Goal: Task Accomplishment & Management: Manage account settings

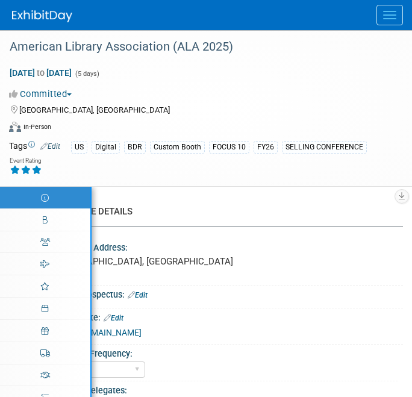
select select "Annual"
select select "Level 1"
select select "In-Person Booth"
select select "Libraries"
select select "Bloomsbury Digital Resources"
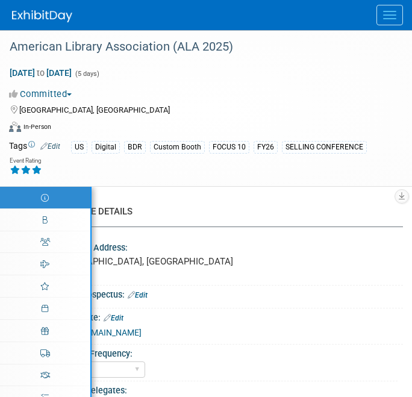
select select "[PERSON_NAME]"
select select "BDR Product Awareness and Trial Generation​"
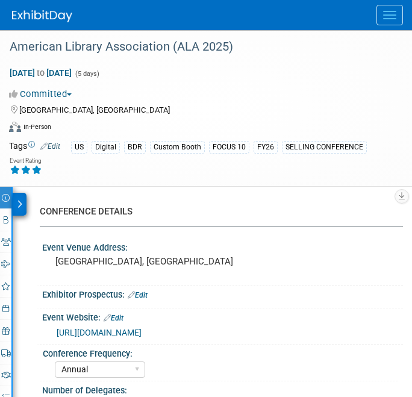
click at [404, 34] on div "American Library Association (ALA 2025) [DATE] to [DATE] (5 days) [DATE] to [DA…" at bounding box center [206, 108] width 412 height 156
click at [389, 17] on button "Menu" at bounding box center [390, 15] width 27 height 20
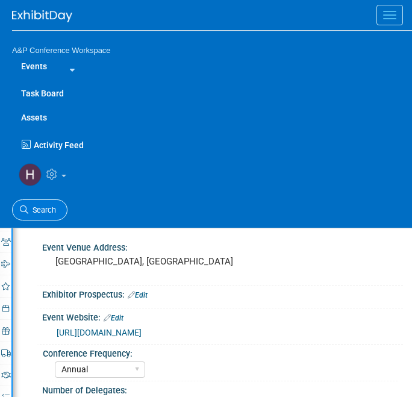
click at [54, 209] on span "Search" at bounding box center [42, 209] width 28 height 9
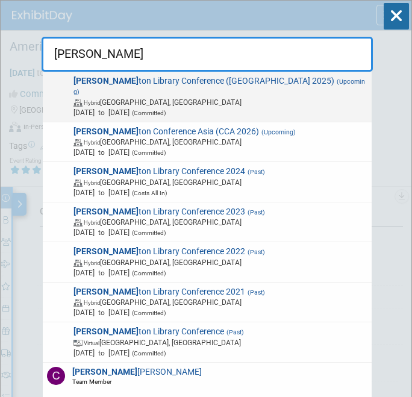
click at [184, 97] on span "Hybrid [GEOGRAPHIC_DATA], [GEOGRAPHIC_DATA]" at bounding box center [221, 102] width 294 height 10
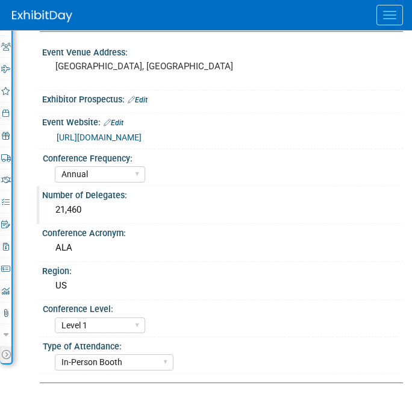
scroll to position [196, 0]
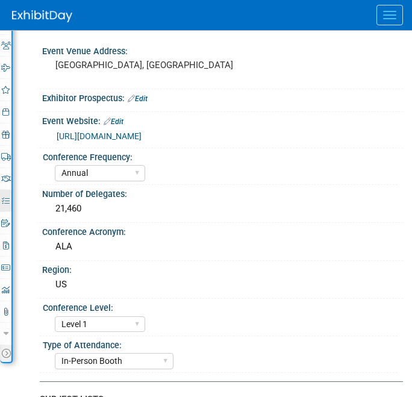
click at [11, 205] on link "97% Tasks 97%" at bounding box center [5, 201] width 11 height 22
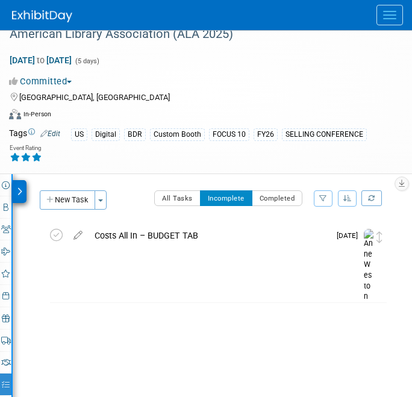
scroll to position [61, 0]
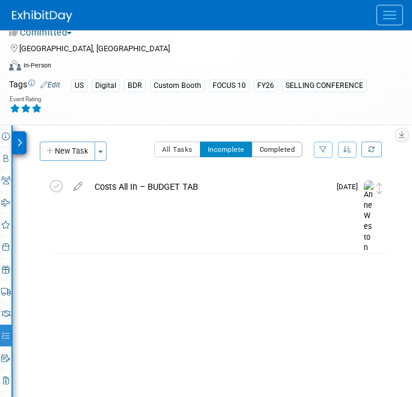
click at [276, 151] on button "Completed" at bounding box center [277, 150] width 51 height 16
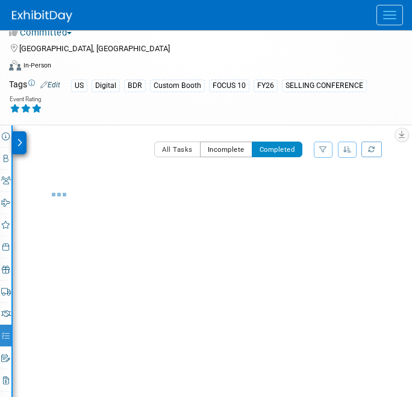
click at [240, 145] on button "Incomplete" at bounding box center [226, 150] width 52 height 16
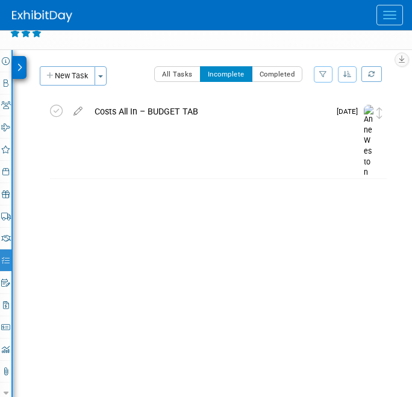
scroll to position [137, 0]
click at [281, 74] on button "Completed" at bounding box center [277, 74] width 51 height 16
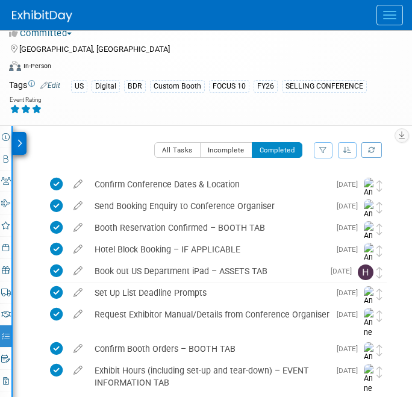
scroll to position [0, 0]
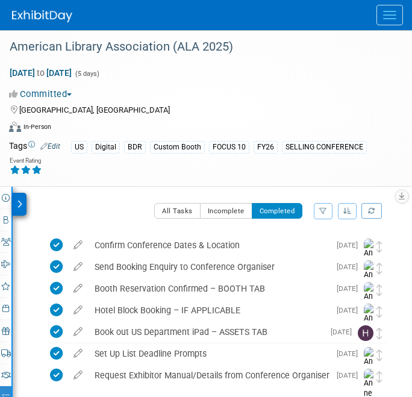
click at [377, 19] on button "Menu" at bounding box center [390, 15] width 27 height 20
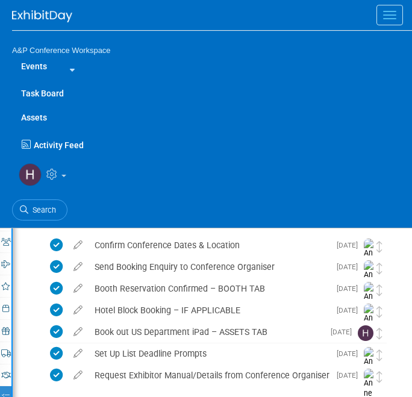
click at [40, 198] on ul "Search" at bounding box center [212, 209] width 400 height 30
click at [44, 206] on span "Search" at bounding box center [42, 209] width 28 height 9
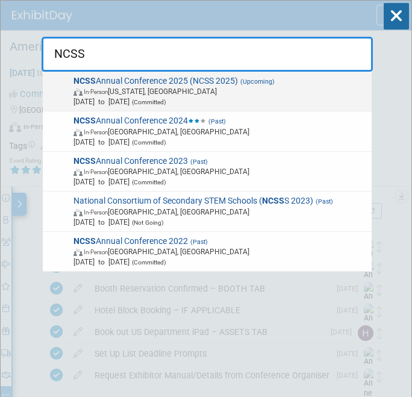
type input "NCSS"
click at [155, 89] on span "In-Person Washington, DC" at bounding box center [221, 91] width 294 height 10
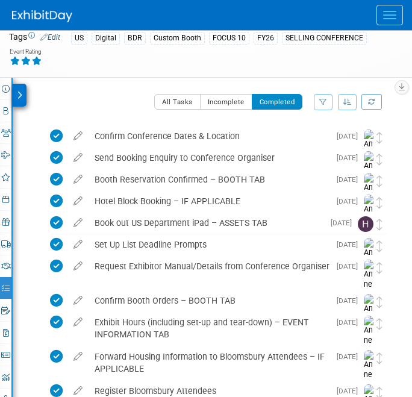
scroll to position [123, 0]
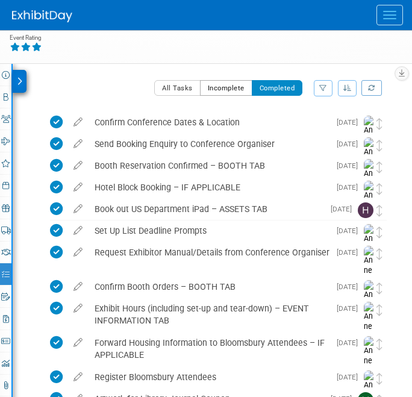
click at [213, 94] on button "Incomplete" at bounding box center [226, 88] width 52 height 16
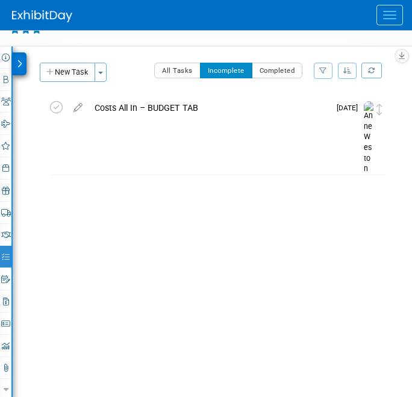
scroll to position [154, 0]
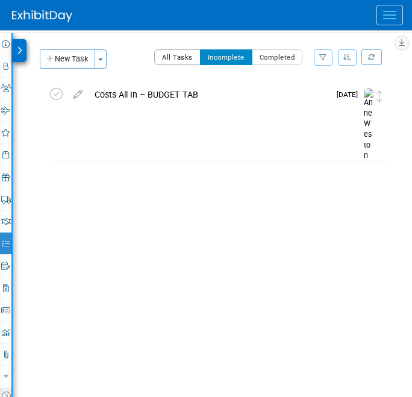
click at [173, 52] on button "All Tasks" at bounding box center [177, 57] width 46 height 16
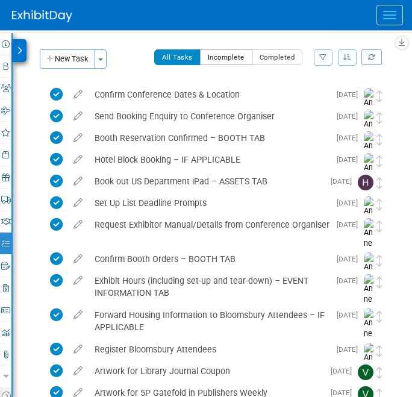
click at [225, 58] on button "Incomplete" at bounding box center [226, 57] width 52 height 16
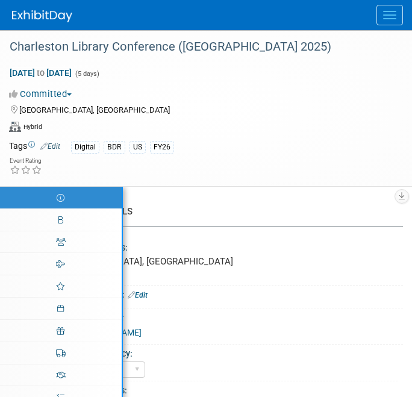
select select "Annual"
select select "Level 1"
select select "In-Person Booth"
select select "Libraries"
select select "Bloomsbury Digital Resources"
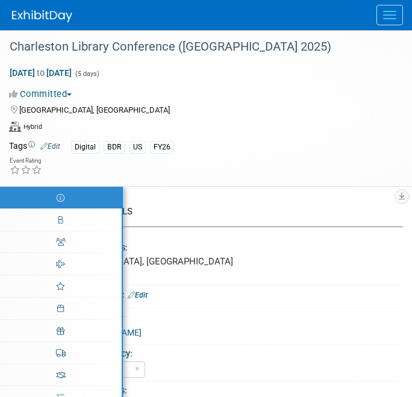
select select "[PERSON_NAME]"
select select "BDR Product Awareness and Trial Generation​"
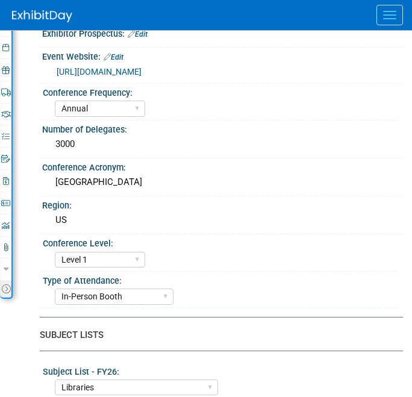
scroll to position [285, 0]
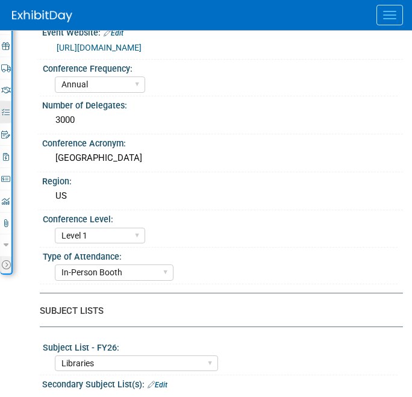
click at [8, 118] on link "37% Tasks 37%" at bounding box center [5, 112] width 11 height 22
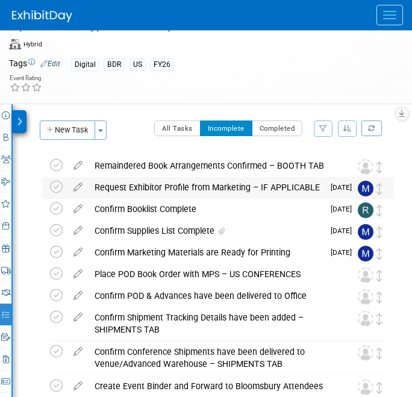
scroll to position [84, 0]
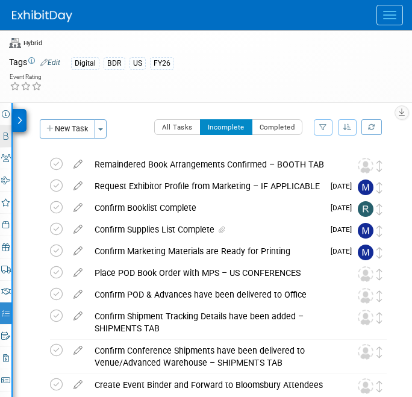
click at [7, 134] on icon at bounding box center [6, 137] width 5 height 8
select select "DIGI"
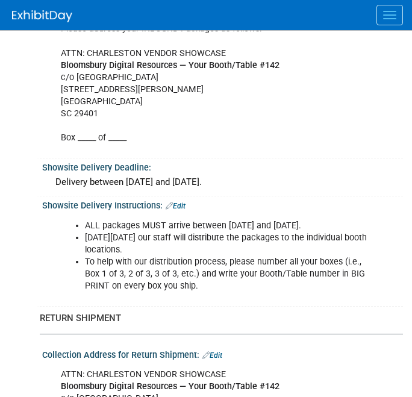
scroll to position [1059, 0]
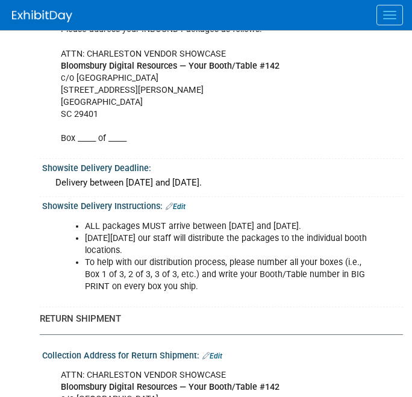
drag, startPoint x: 160, startPoint y: 239, endPoint x: 84, endPoint y: 227, distance: 77.0
click at [84, 227] on ul "ALL packages MUST arrive between Monday, October 27, 2025 and Friday, October 3…" at bounding box center [217, 257] width 313 height 72
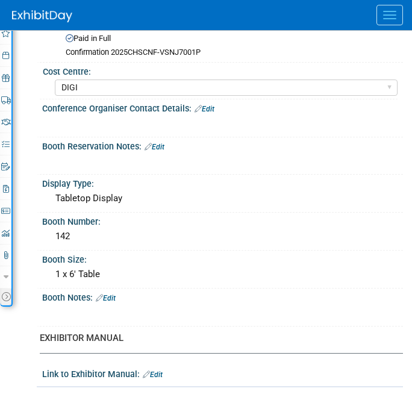
scroll to position [275, 0]
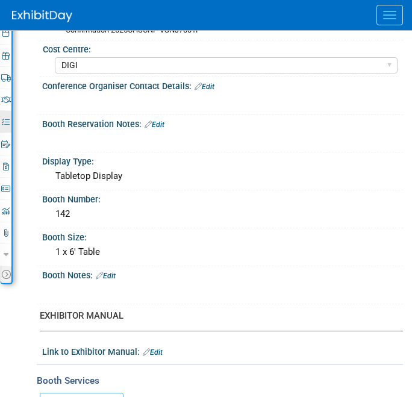
click at [7, 122] on icon at bounding box center [6, 122] width 8 height 8
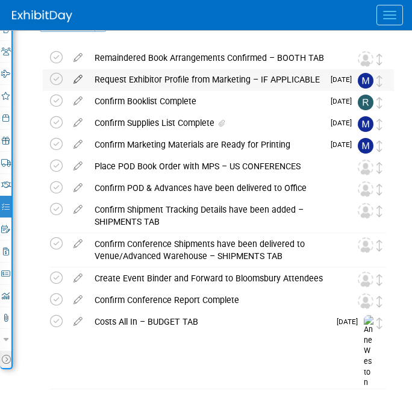
scroll to position [193, 0]
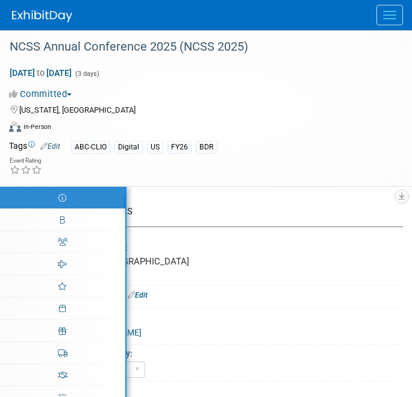
select select "Annual"
select select "Level 1"
select select "In-Person Booth"
select select "Schools"
select select "Bloomsbury Digital Resources"
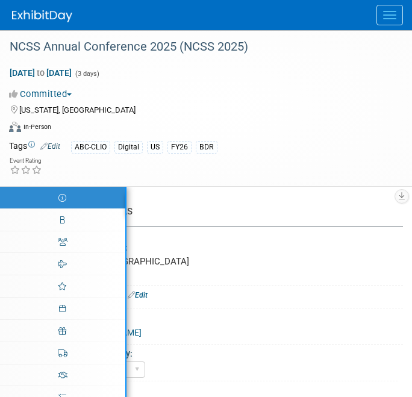
select select "[PERSON_NAME]"
select select "Brand/Subject Presence​"
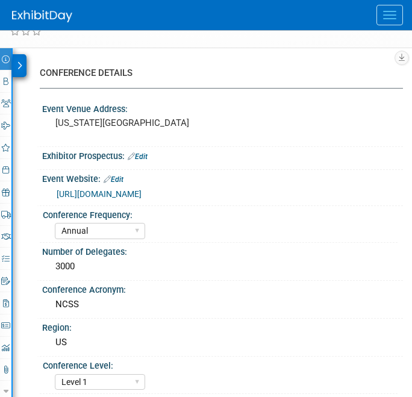
scroll to position [142, 0]
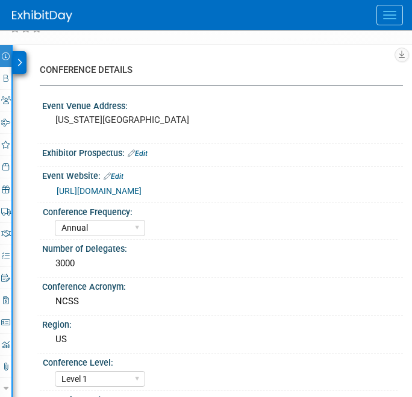
click at [11, 258] on div "Event Information Event Info Booth Booth 0 Staff 0 Staff 0 Travel Reservations …" at bounding box center [6, 231] width 13 height 373
click at [8, 257] on icon at bounding box center [6, 256] width 8 height 8
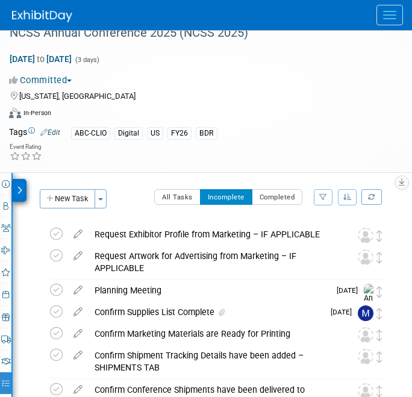
scroll to position [0, 0]
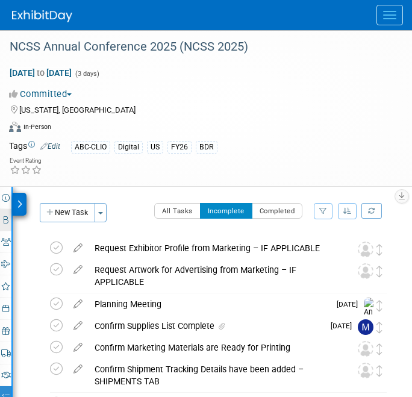
click at [8, 222] on link "Booth" at bounding box center [5, 220] width 11 height 22
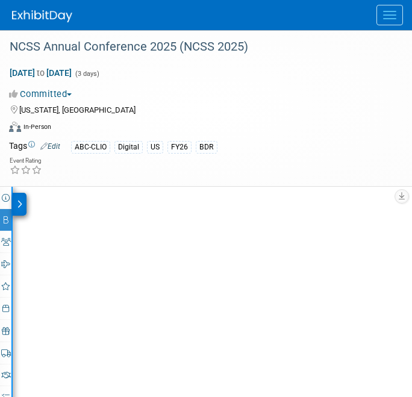
select select "CLDC - Digital/BDR"
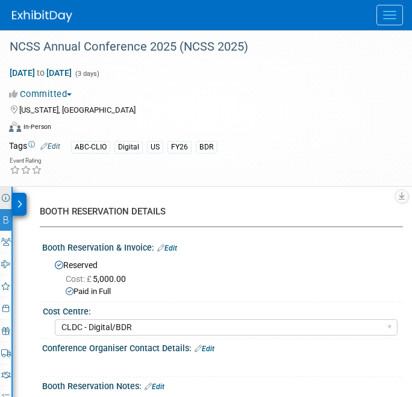
click at [9, 199] on icon at bounding box center [6, 198] width 8 height 8
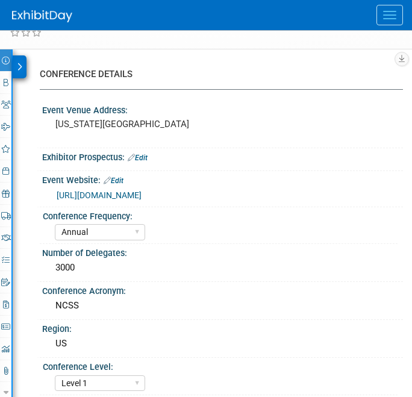
scroll to position [145, 0]
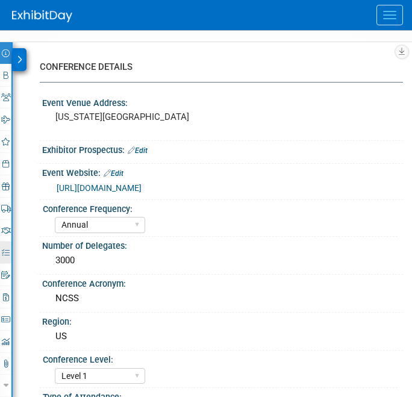
click at [3, 245] on link "55% Tasks 55%" at bounding box center [5, 253] width 11 height 22
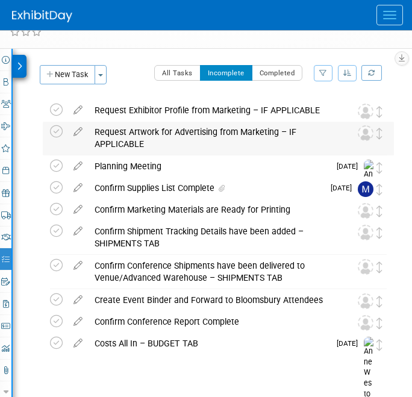
scroll to position [143, 0]
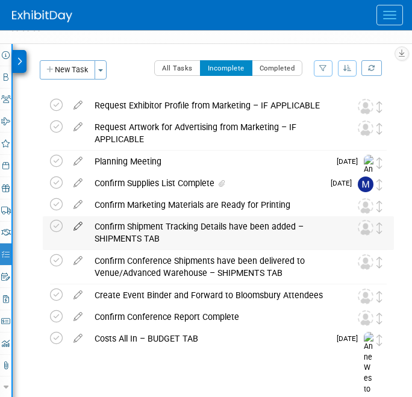
click at [77, 224] on icon at bounding box center [77, 223] width 21 height 15
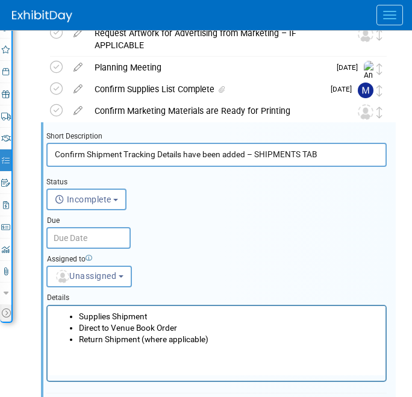
scroll to position [279, 0]
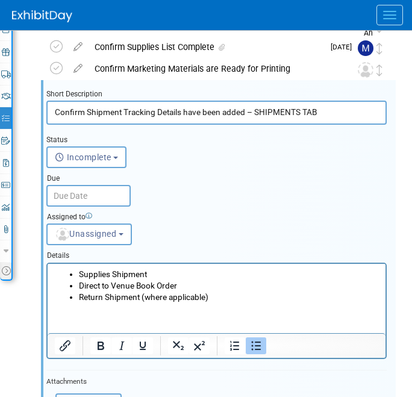
click at [96, 193] on input "text" at bounding box center [88, 196] width 84 height 22
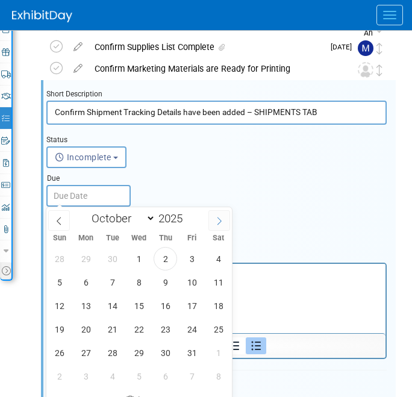
click at [218, 222] on icon at bounding box center [219, 221] width 8 height 8
select select "10"
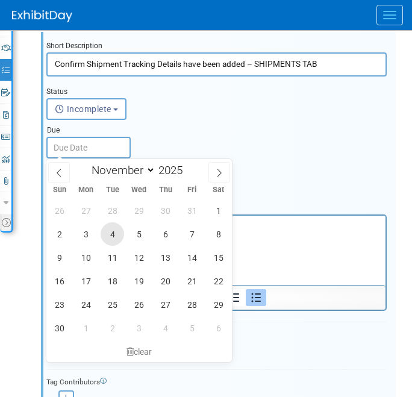
click at [107, 233] on span "4" at bounding box center [113, 234] width 24 height 24
type input "[DATE]"
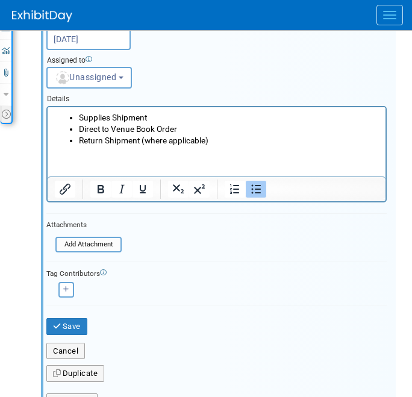
scroll to position [437, 0]
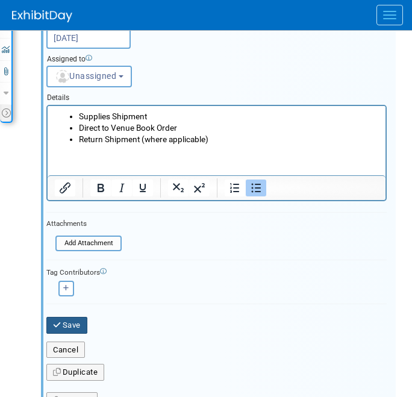
click at [75, 321] on button "Save" at bounding box center [66, 325] width 41 height 17
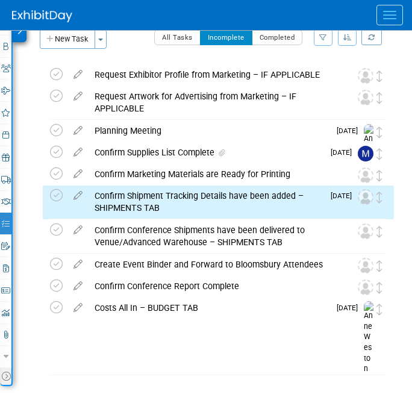
scroll to position [171, 0]
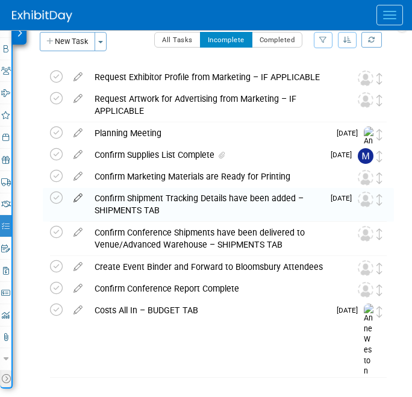
click at [81, 198] on icon at bounding box center [77, 195] width 21 height 15
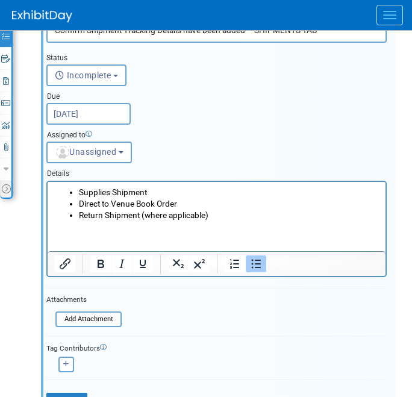
scroll to position [369, 0]
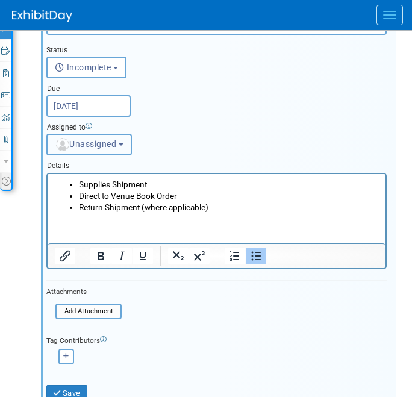
click at [101, 142] on span "Unassigned" at bounding box center [85, 144] width 61 height 10
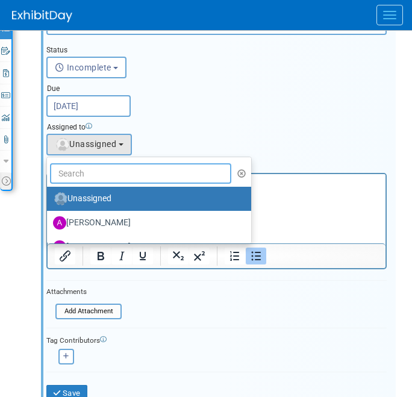
click at [98, 173] on input "text" at bounding box center [140, 173] width 181 height 20
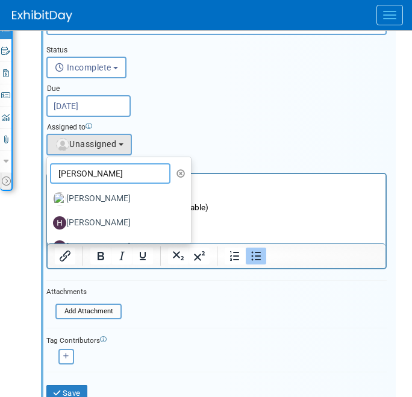
type input "HANNAH"
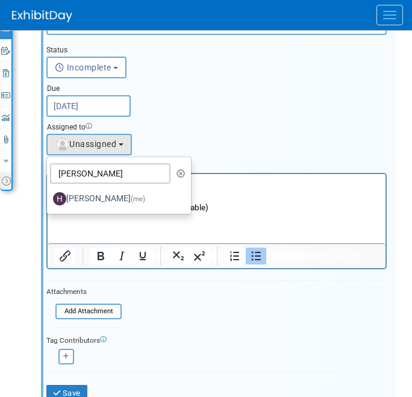
click at [105, 194] on label "Hannah Siegel (me)" at bounding box center [116, 198] width 126 height 19
click at [49, 194] on input "Hannah Siegel (me)" at bounding box center [45, 197] width 8 height 8
select select "f47d5110-dff9-4952-99f5-c640fdae2d00"
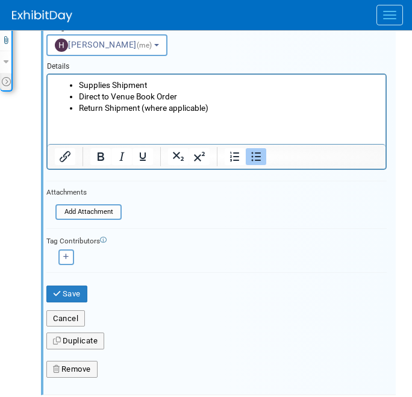
scroll to position [469, 0]
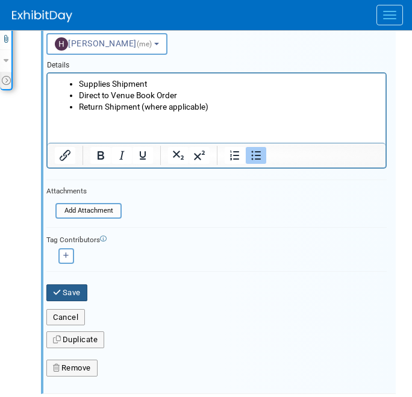
click at [79, 284] on button "Save" at bounding box center [66, 292] width 41 height 17
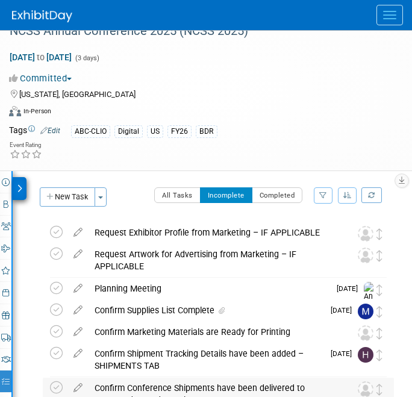
scroll to position [14, 0]
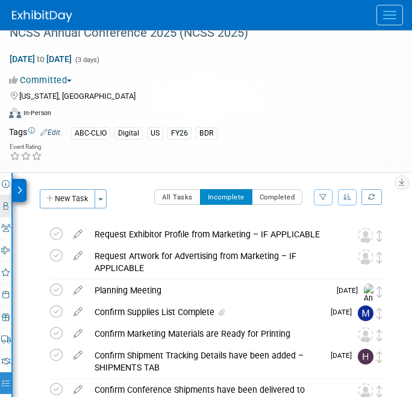
click at [4, 202] on icon at bounding box center [6, 206] width 5 height 8
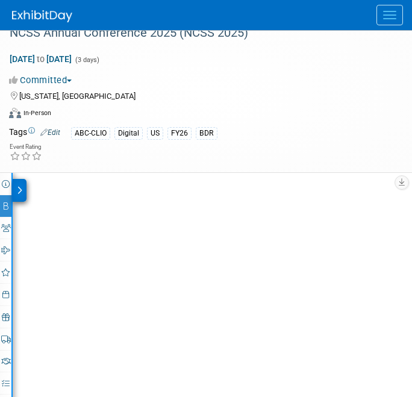
select select "CLDC - Digital/BDR"
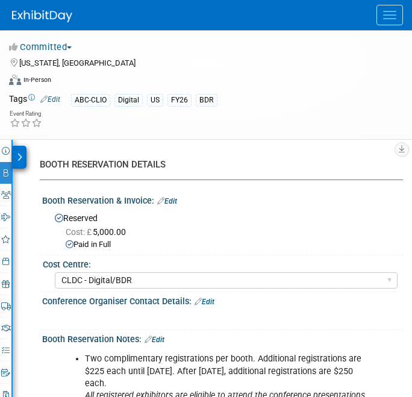
scroll to position [0, 0]
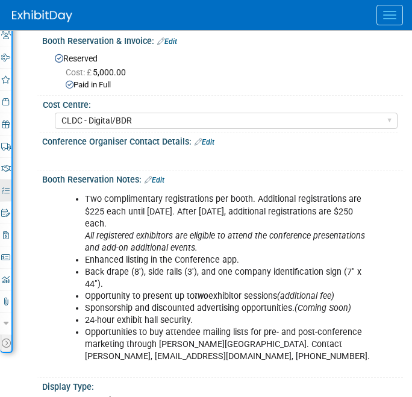
click at [7, 192] on icon at bounding box center [6, 191] width 8 height 8
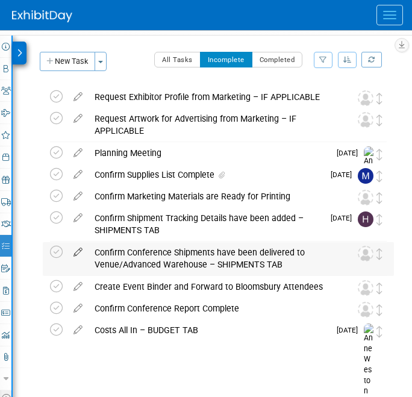
scroll to position [184, 0]
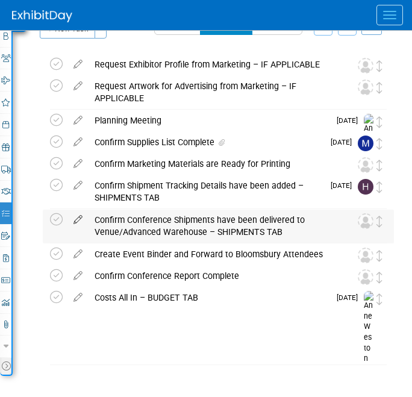
click at [77, 216] on icon at bounding box center [77, 217] width 21 height 15
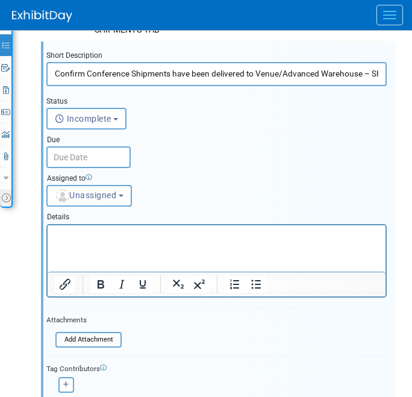
scroll to position [381, 0]
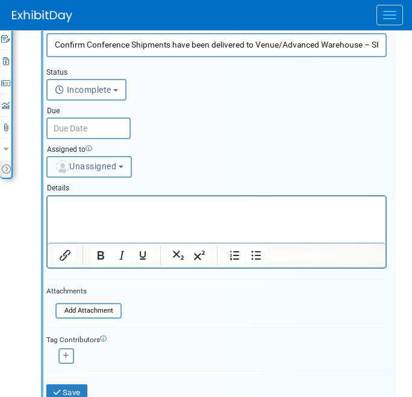
click at [89, 162] on span "Unassigned" at bounding box center [85, 167] width 61 height 10
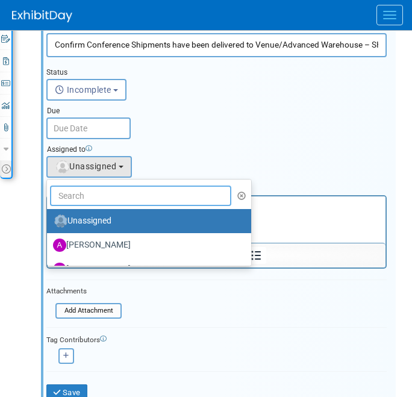
click at [95, 194] on input "text" at bounding box center [140, 196] width 181 height 20
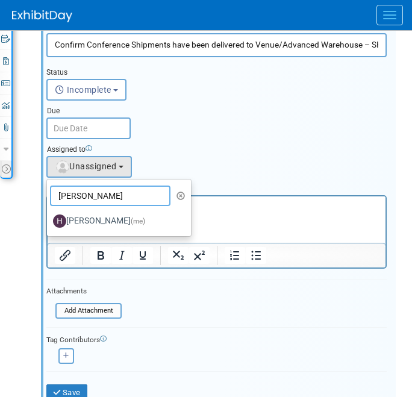
type input "HANNAH"
click at [80, 214] on label "Hannah Siegel (me)" at bounding box center [116, 221] width 126 height 19
click at [49, 216] on input "Hannah Siegel (me)" at bounding box center [45, 220] width 8 height 8
select select "f47d5110-dff9-4952-99f5-c640fdae2d00"
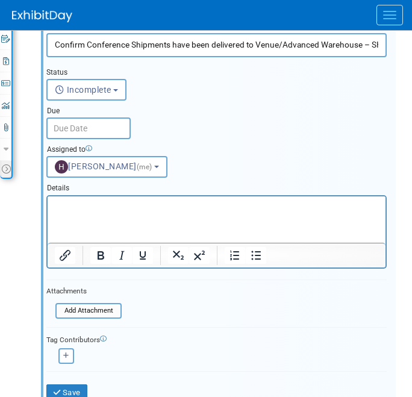
click at [86, 125] on input "text" at bounding box center [88, 129] width 84 height 22
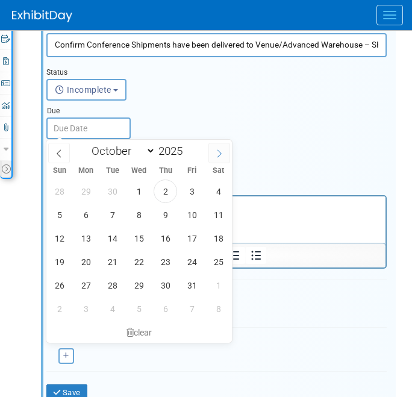
click at [221, 152] on icon at bounding box center [219, 153] width 8 height 8
select select "10"
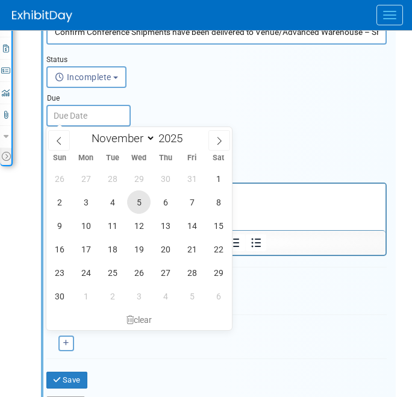
scroll to position [395, 0]
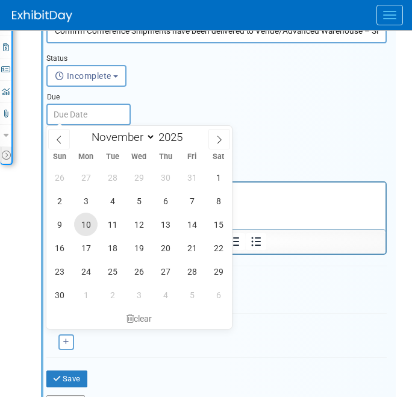
click at [87, 220] on span "10" at bounding box center [86, 225] width 24 height 24
type input "Nov 10, 2025"
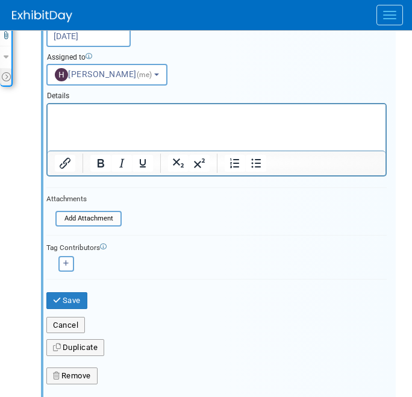
scroll to position [464, 0]
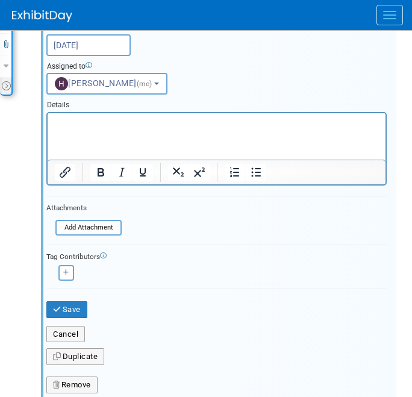
click at [98, 45] on input "Nov 10, 2025" at bounding box center [88, 45] width 84 height 22
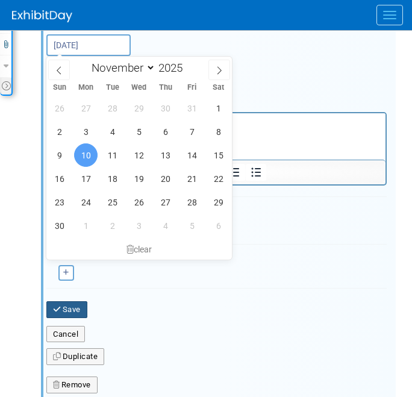
click at [80, 307] on button "Save" at bounding box center [66, 309] width 41 height 17
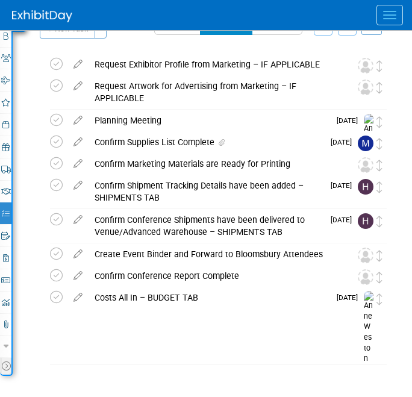
scroll to position [0, 0]
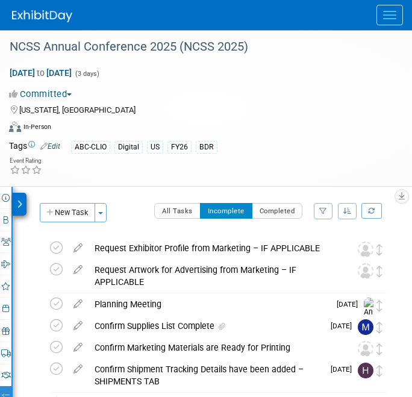
click at [383, 16] on button "Menu" at bounding box center [390, 15] width 27 height 20
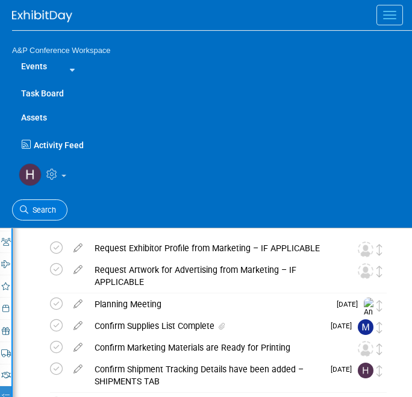
click at [40, 213] on span "Search" at bounding box center [42, 209] width 28 height 9
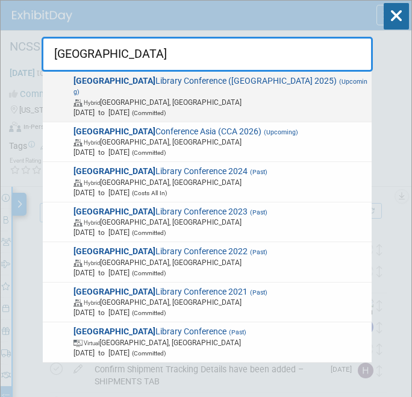
click at [130, 109] on div "Charleston Library Conference (Charleston 2025) (Upcoming) Hybrid Charleston, S…" at bounding box center [207, 97] width 329 height 51
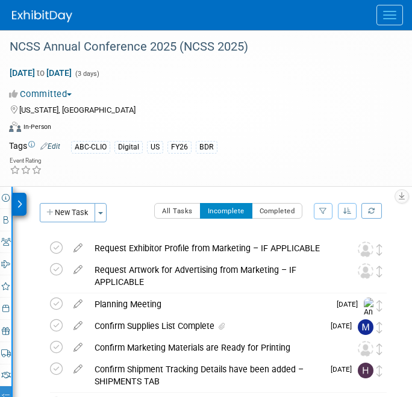
click at [386, 20] on button "Menu" at bounding box center [390, 15] width 27 height 20
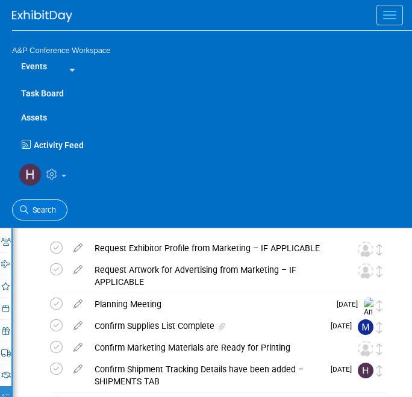
click at [42, 206] on span "Search" at bounding box center [42, 209] width 28 height 9
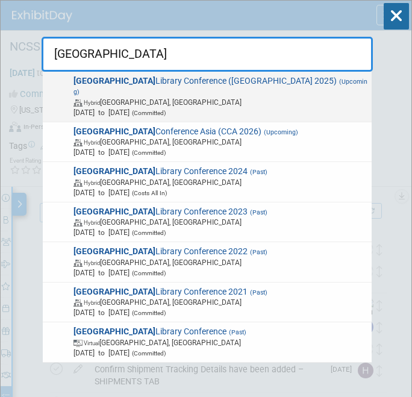
type input "charleston"
click at [235, 97] on span "Hybrid Charleston, SC" at bounding box center [221, 102] width 294 height 10
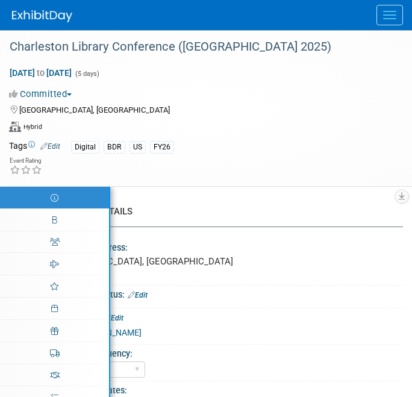
select select "Annual"
select select "Level 1"
select select "In-Person Booth"
select select "Libraries"
select select "Bloomsbury Digital Resources"
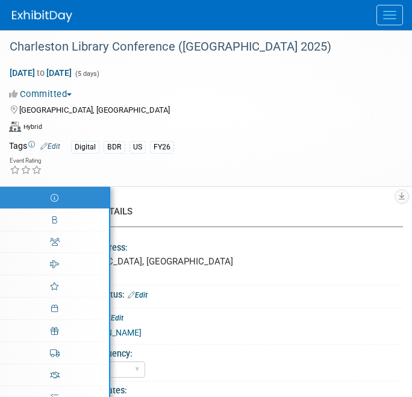
select select "[PERSON_NAME]"
select select "BDR Product Awareness and Trial Generation​"
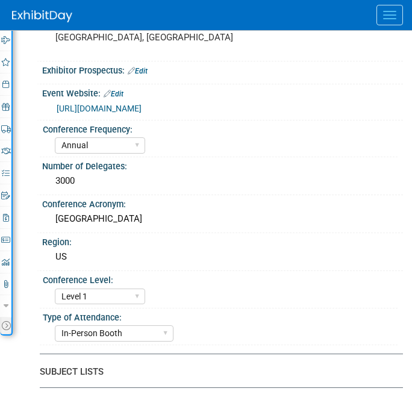
scroll to position [234, 0]
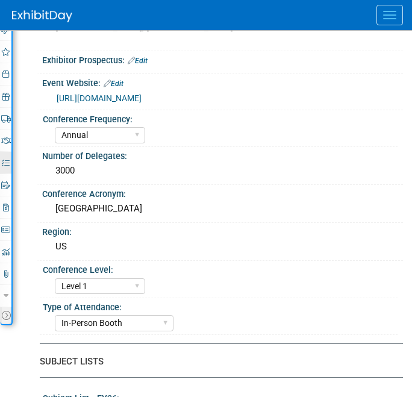
click at [7, 163] on icon at bounding box center [6, 163] width 8 height 8
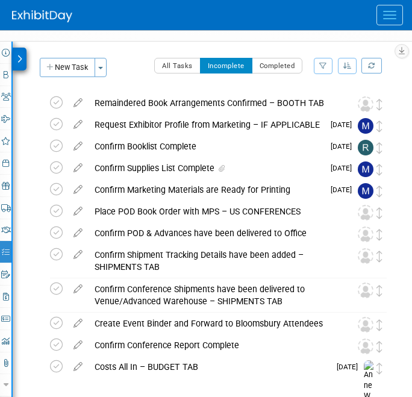
scroll to position [181, 0]
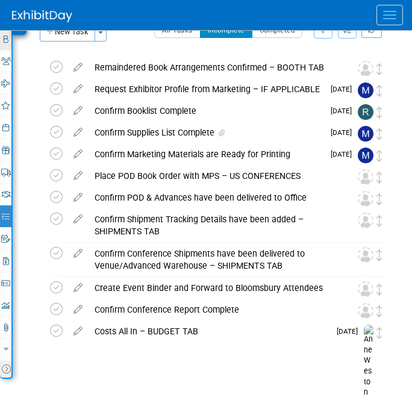
click at [4, 44] on link "Booth" at bounding box center [5, 39] width 11 height 22
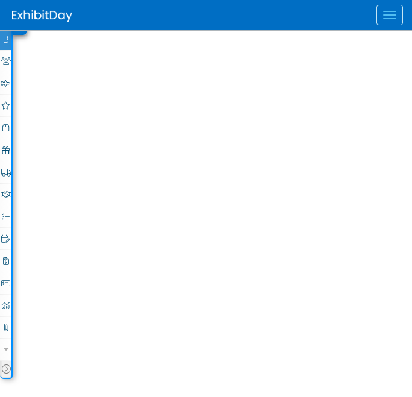
select select "DIGI"
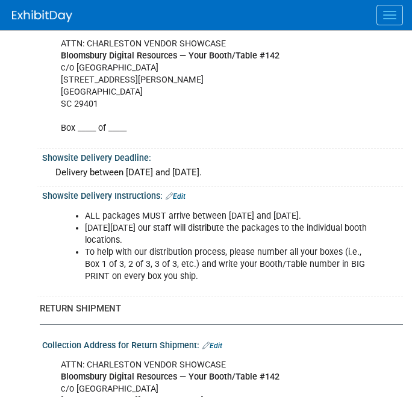
scroll to position [1090, 0]
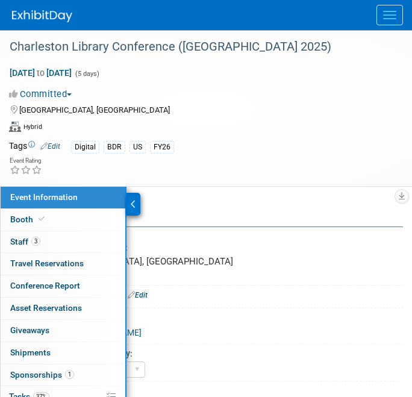
select select "Annual"
select select "Level 1"
select select "In-Person Booth"
select select "Libraries"
select select "Bloomsbury Digital Resources"
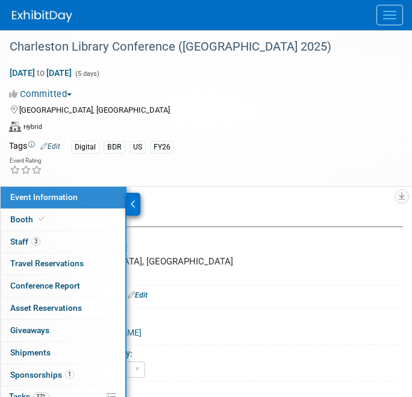
select select "Anne Weston"
select select "Michelle Kelly"
select select "BDR Product Awareness and Trial Generation​"
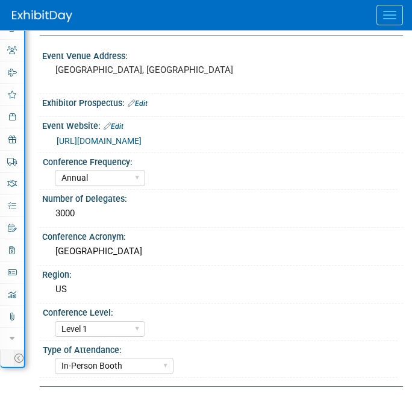
scroll to position [209, 0]
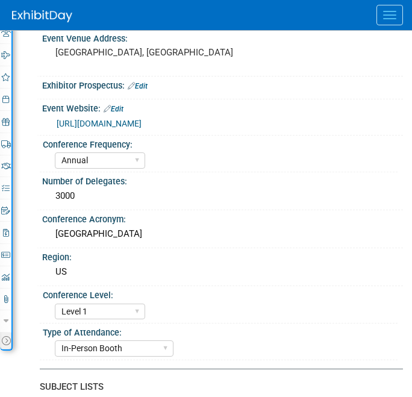
click at [9, 184] on icon at bounding box center [6, 188] width 8 height 8
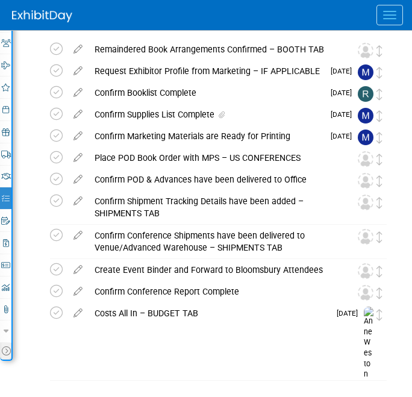
scroll to position [163, 0]
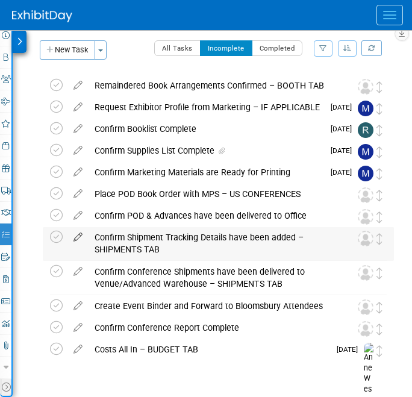
click at [76, 237] on icon at bounding box center [77, 234] width 21 height 15
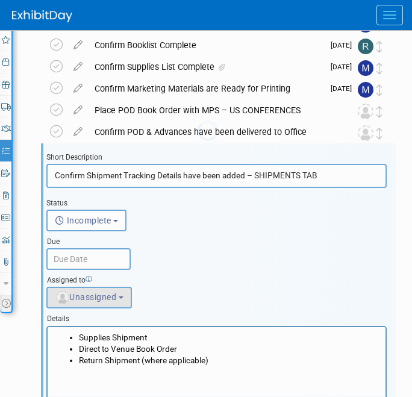
scroll to position [310, 0]
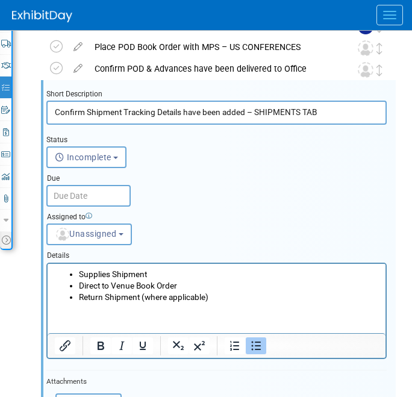
click at [84, 195] on input "text" at bounding box center [88, 196] width 84 height 22
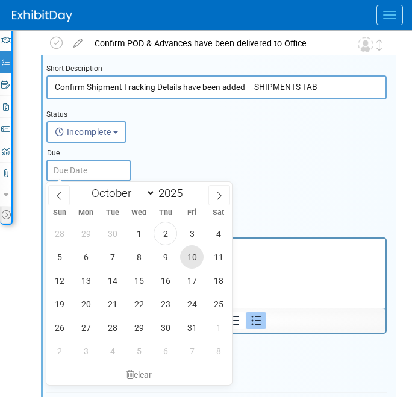
scroll to position [338, 0]
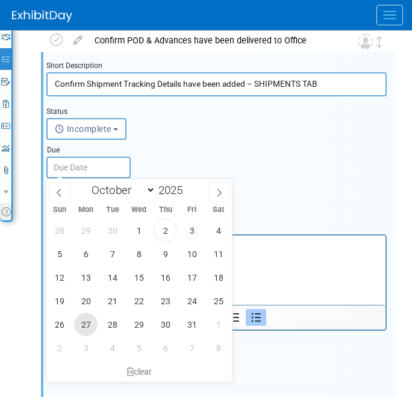
click at [90, 317] on span "27" at bounding box center [86, 325] width 24 height 24
type input "Oct 27, 2025"
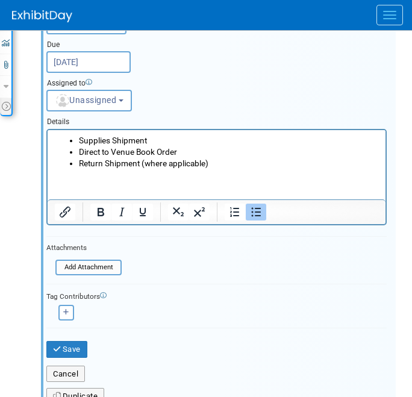
scroll to position [445, 0]
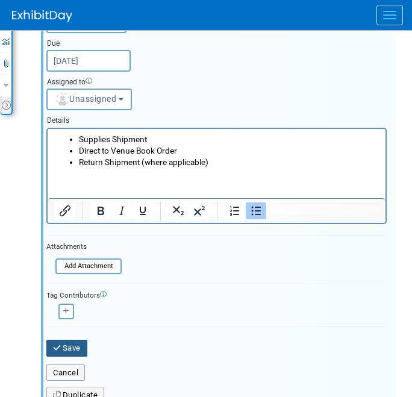
click at [71, 347] on button "Save" at bounding box center [66, 348] width 41 height 17
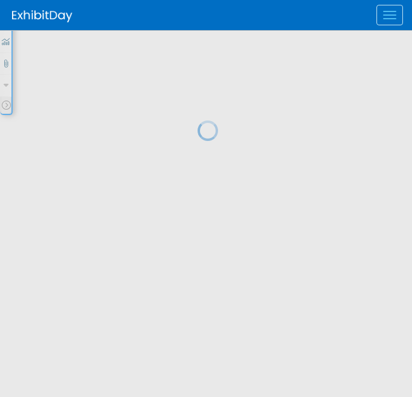
scroll to position [199, 0]
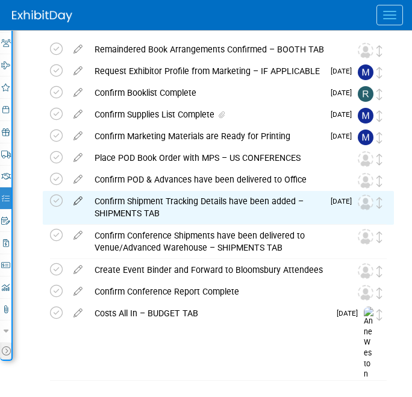
click at [77, 200] on icon at bounding box center [77, 198] width 21 height 15
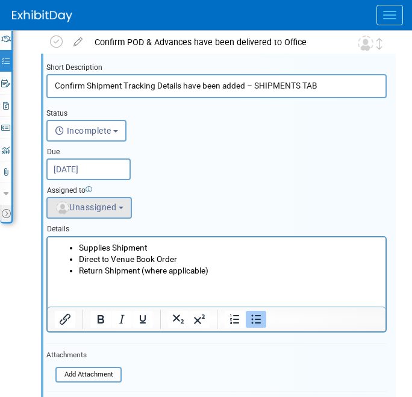
scroll to position [337, 0]
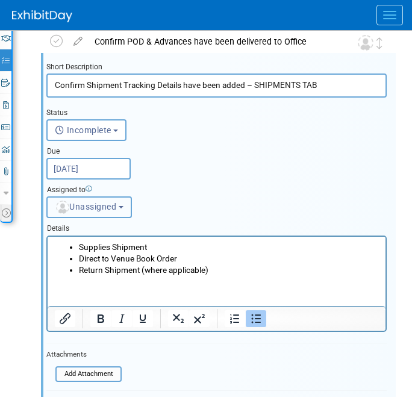
click at [90, 205] on span "Unassigned" at bounding box center [85, 207] width 61 height 10
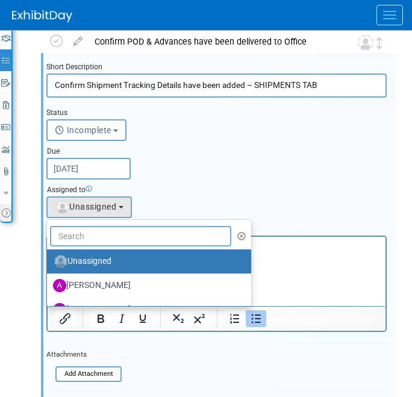
click at [96, 240] on input "text" at bounding box center [140, 236] width 181 height 20
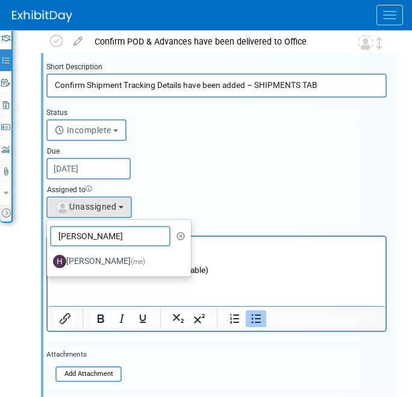
type input "hannah"
click at [84, 262] on label "Hannah Siegel (me)" at bounding box center [116, 261] width 126 height 19
click at [49, 262] on input "Hannah Siegel (me)" at bounding box center [45, 260] width 8 height 8
select select "f47d5110-dff9-4952-99f5-c640fdae2d00"
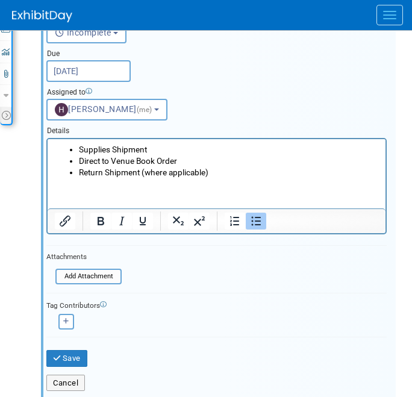
scroll to position [442, 0]
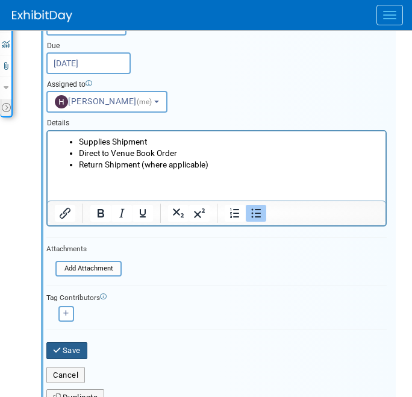
click at [70, 346] on button "Save" at bounding box center [66, 350] width 41 height 17
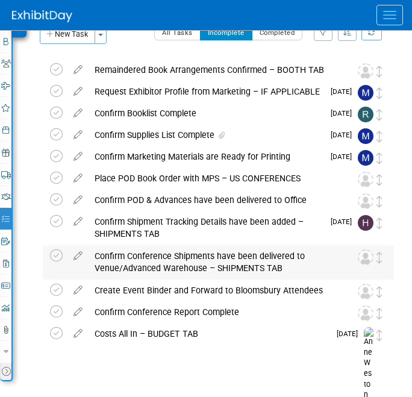
scroll to position [179, 0]
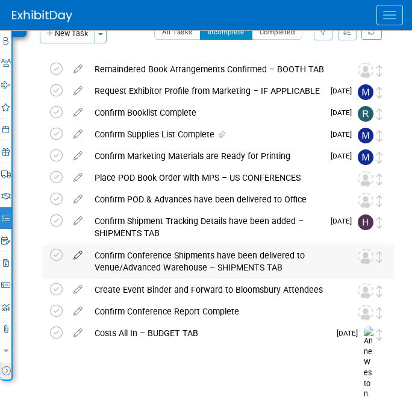
click at [77, 251] on icon at bounding box center [77, 252] width 21 height 15
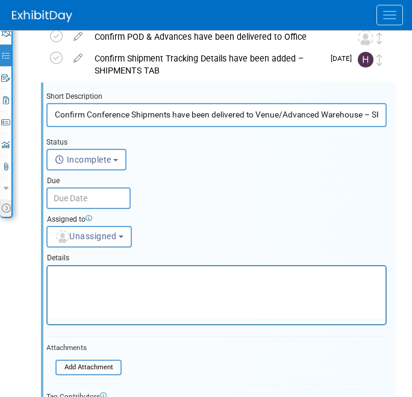
scroll to position [344, 0]
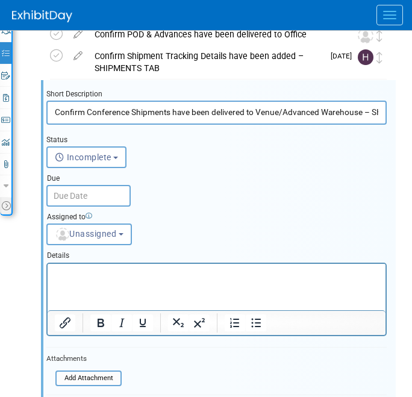
click at [78, 195] on input "text" at bounding box center [88, 196] width 84 height 22
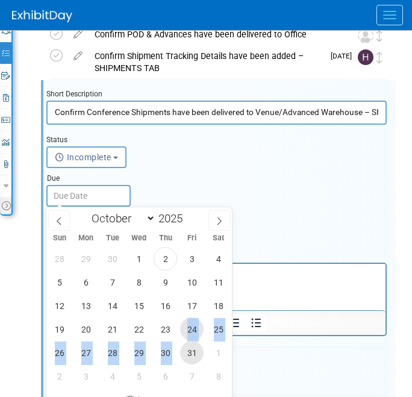
drag, startPoint x: 186, startPoint y: 338, endPoint x: 189, endPoint y: 354, distance: 16.1
click at [189, 354] on div "28 29 30 1 2 3 4 5 6 7 8 9 10 11 12 13 14 15 16 17 18 19 20 21 22 23 24 25 26 2…" at bounding box center [139, 317] width 186 height 141
click at [189, 354] on span "31" at bounding box center [192, 353] width 24 height 24
type input "Oct 31, 2025"
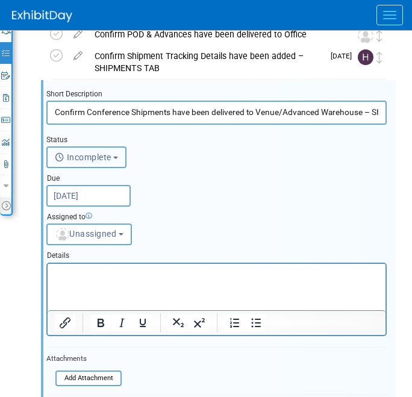
click at [90, 165] on button "Incomplete" at bounding box center [86, 157] width 80 height 22
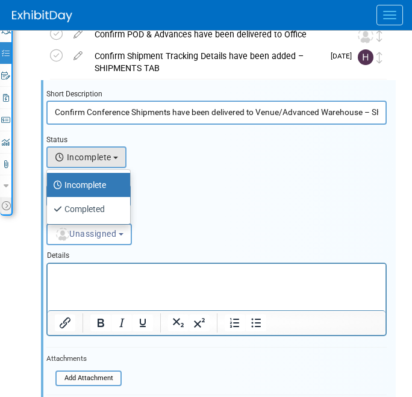
click at [92, 184] on label "Incomplete" at bounding box center [85, 184] width 65 height 19
click at [49, 184] on input "Incomplete" at bounding box center [45, 184] width 8 height 8
click at [99, 234] on span "Unassigned" at bounding box center [85, 234] width 61 height 10
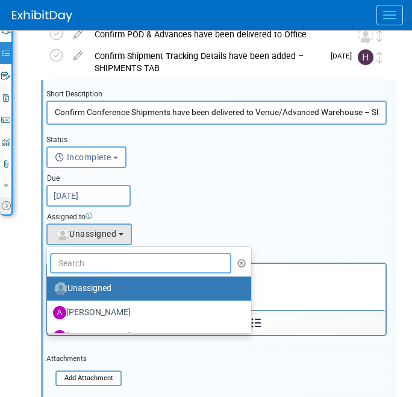
click at [96, 260] on input "text" at bounding box center [140, 263] width 181 height 20
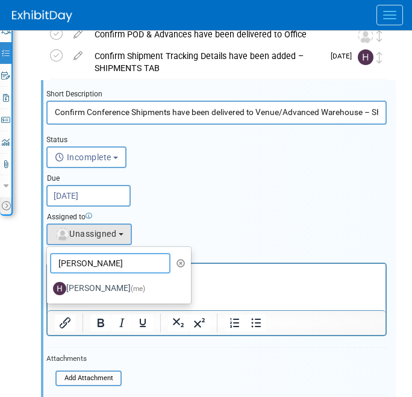
type input "hannah"
click at [87, 287] on label "Hannah Siegel (me)" at bounding box center [116, 288] width 126 height 19
click at [49, 287] on input "Hannah Siegel (me)" at bounding box center [45, 287] width 8 height 8
select select "f47d5110-dff9-4952-99f5-c640fdae2d00"
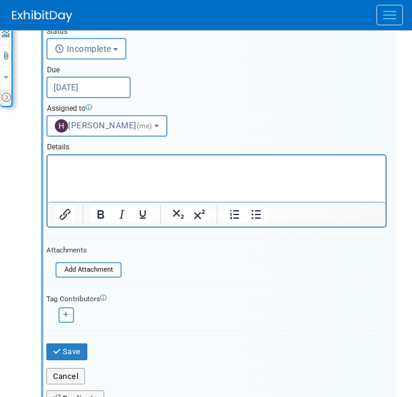
scroll to position [455, 0]
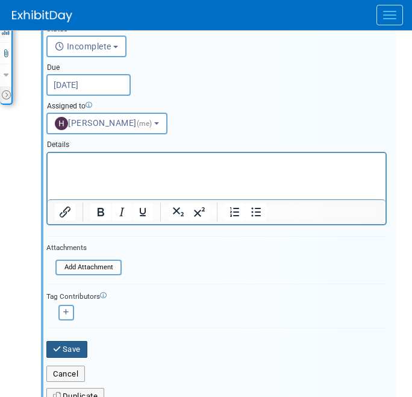
click at [67, 350] on button "Save" at bounding box center [66, 349] width 41 height 17
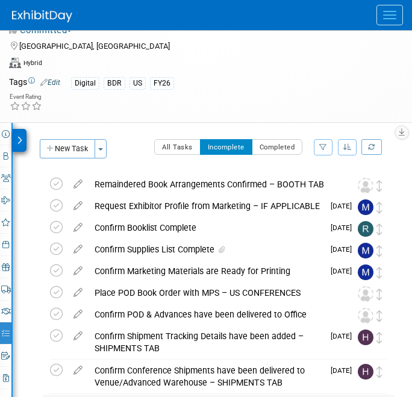
scroll to position [0, 0]
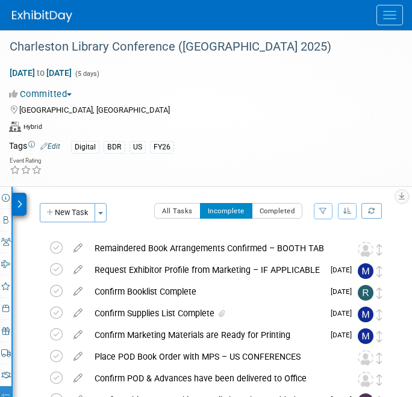
click at [46, 21] on img at bounding box center [42, 16] width 60 height 12
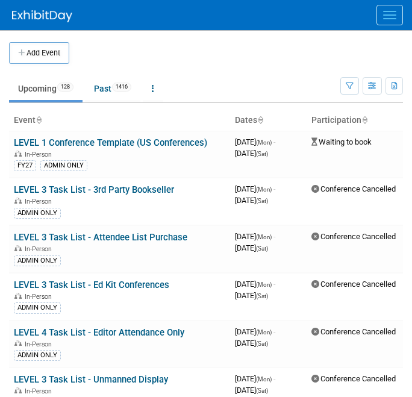
click at [389, 16] on button "Menu" at bounding box center [390, 15] width 27 height 20
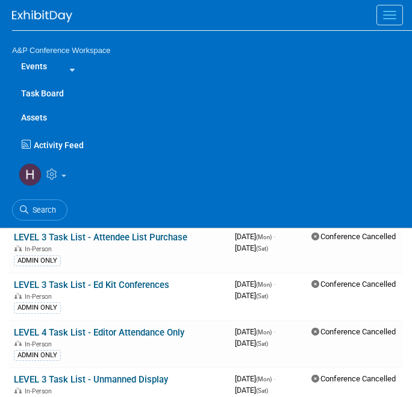
click at [42, 93] on link "Task Board" at bounding box center [212, 93] width 400 height 24
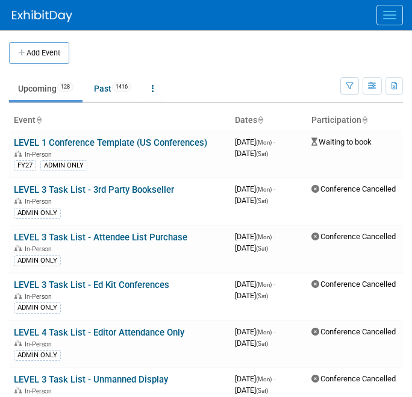
click at [378, 13] on button "Menu" at bounding box center [390, 15] width 27 height 20
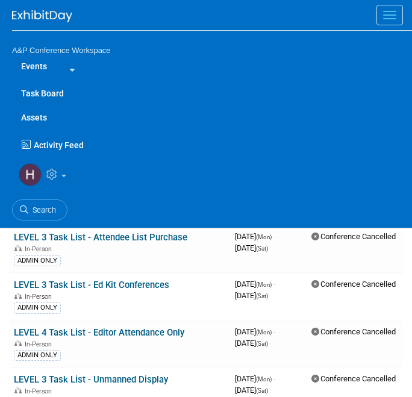
click at [40, 114] on link "Assets" at bounding box center [212, 117] width 400 height 24
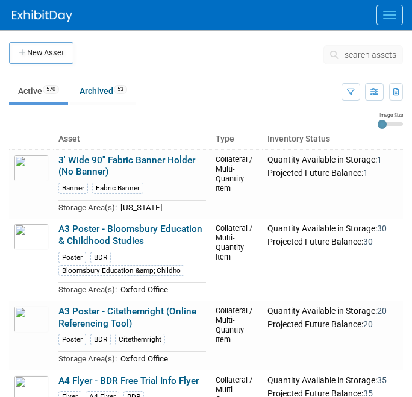
click at [350, 52] on span "search assets" at bounding box center [371, 55] width 52 height 10
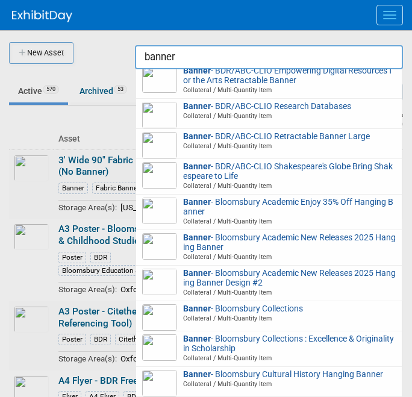
scroll to position [202, 0]
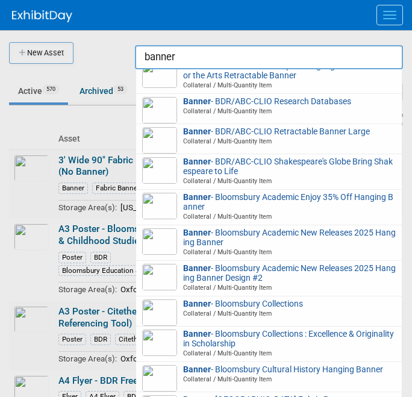
drag, startPoint x: 190, startPoint y: 59, endPoint x: 107, endPoint y: 42, distance: 84.9
click at [108, 42] on body "A&P Conference Workspace Events Task Board Assets New Asset Search Assets Bulk …" at bounding box center [206, 198] width 412 height 397
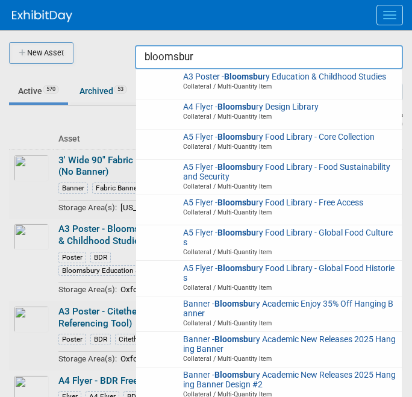
type input "bloomsbury"
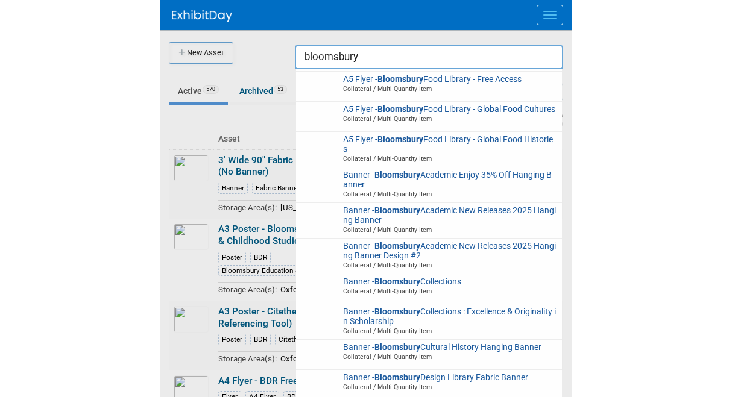
scroll to position [0, 0]
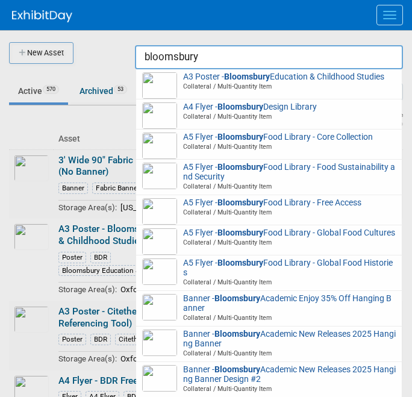
drag, startPoint x: 206, startPoint y: 60, endPoint x: 121, endPoint y: 39, distance: 88.3
click at [122, 42] on body "A&P Conference Workspace Events Task Board Assets New Asset Search Assets Bulk …" at bounding box center [206, 198] width 412 height 397
